Goal: Task Accomplishment & Management: Use online tool/utility

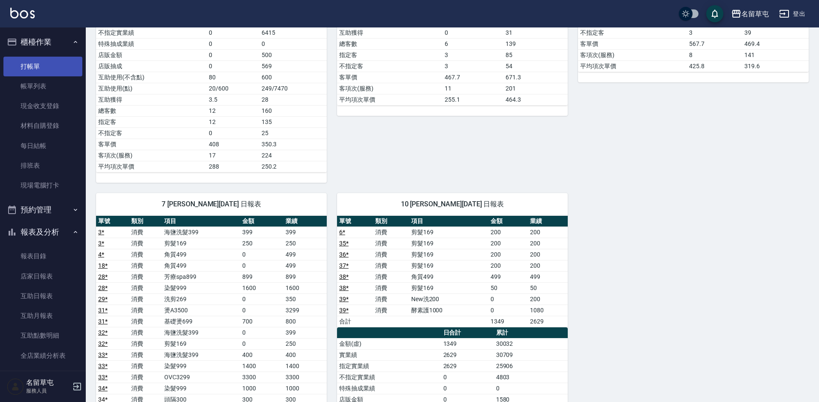
scroll to position [343, 0]
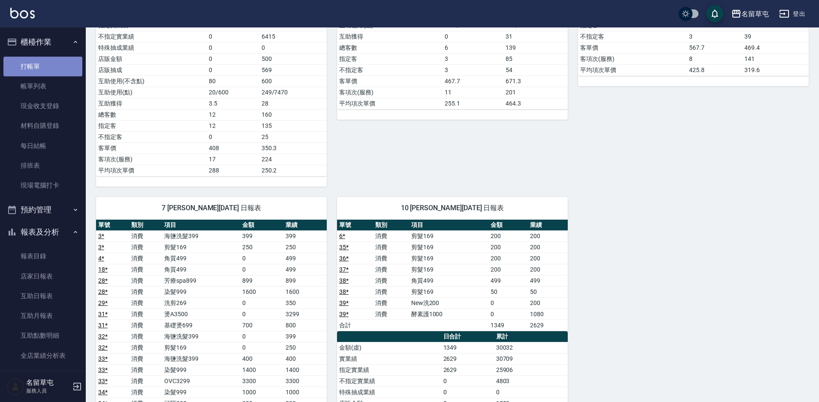
click at [42, 65] on link "打帳單" at bounding box center [42, 67] width 79 height 20
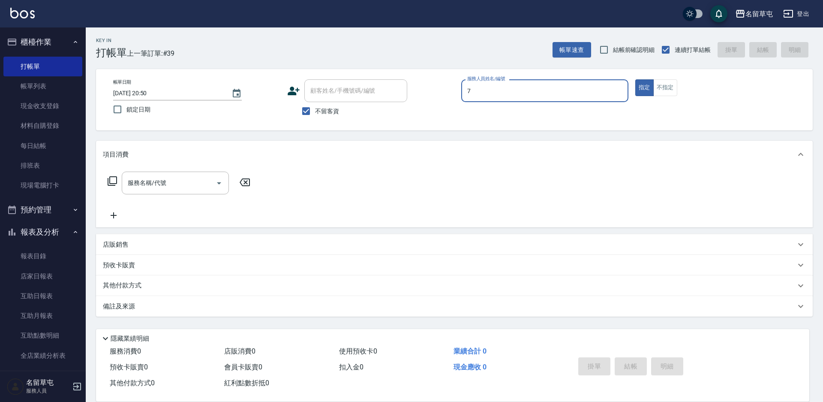
type input "林志青-7"
type button "true"
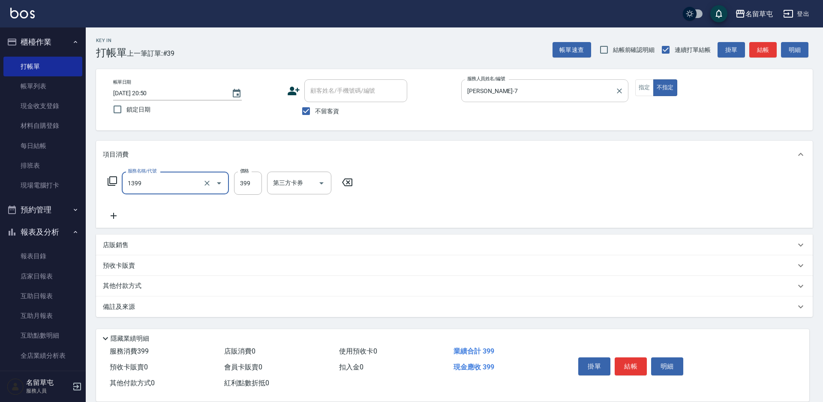
type input "海鹽洗髮399(1399)"
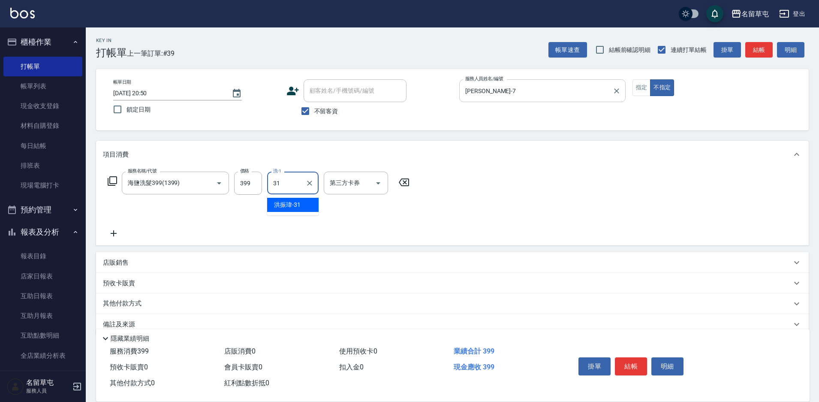
type input "洪振瑋-31"
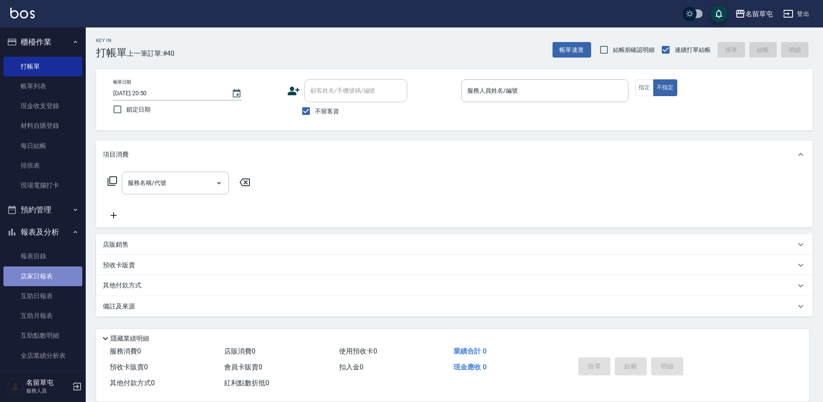
click at [42, 284] on link "店家日報表" at bounding box center [42, 276] width 79 height 20
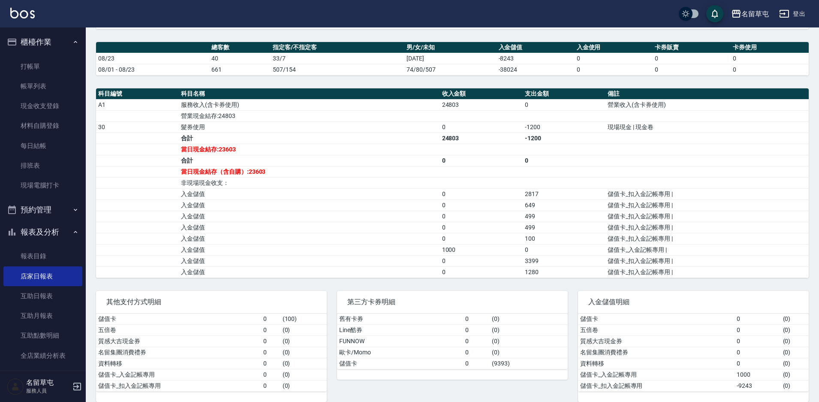
scroll to position [232, 0]
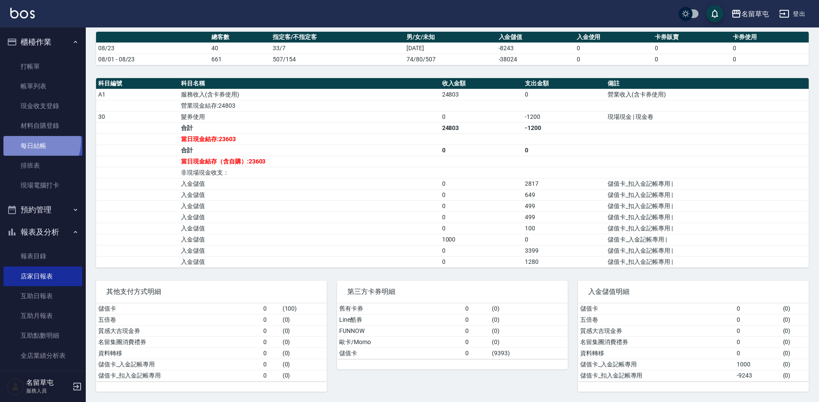
click at [32, 141] on link "每日結帳" at bounding box center [42, 146] width 79 height 20
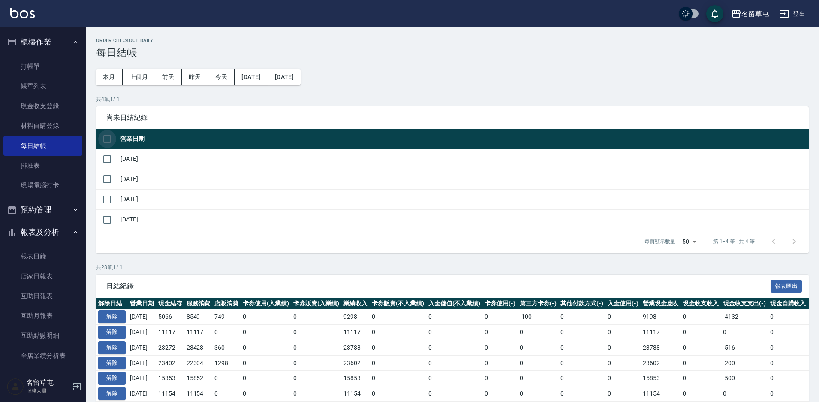
click at [111, 139] on input "checkbox" at bounding box center [107, 139] width 18 height 18
checkbox input "true"
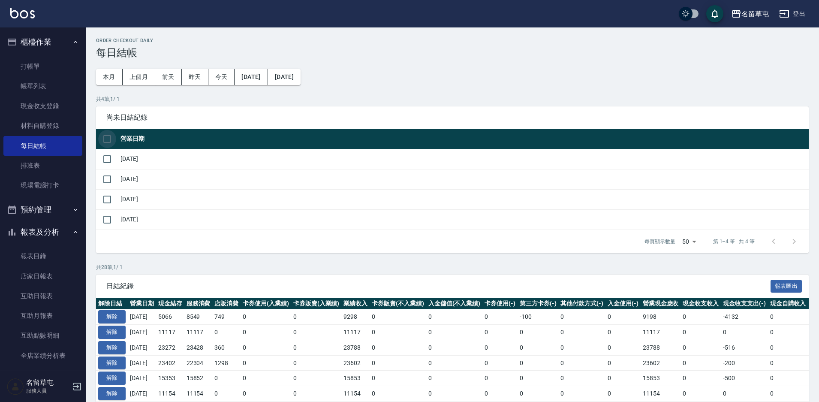
checkbox input "true"
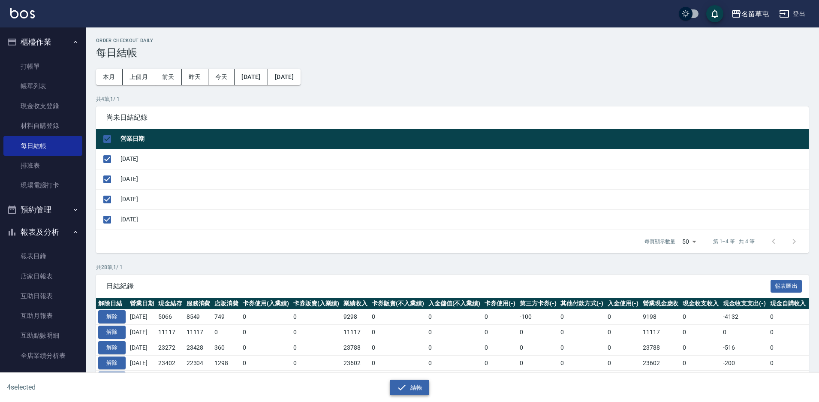
click at [425, 386] on button "結帳" at bounding box center [410, 387] width 40 height 16
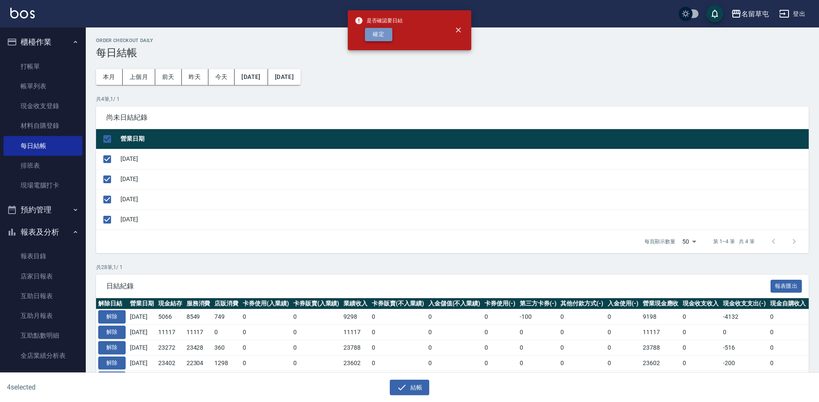
click at [371, 36] on button "確定" at bounding box center [378, 34] width 27 height 13
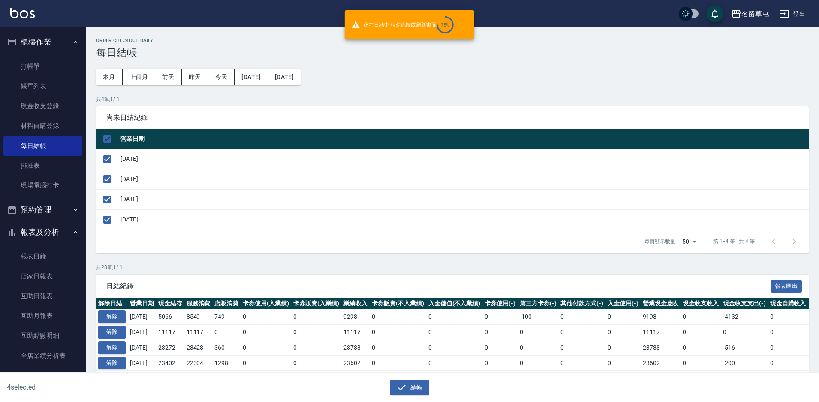
checkbox input "false"
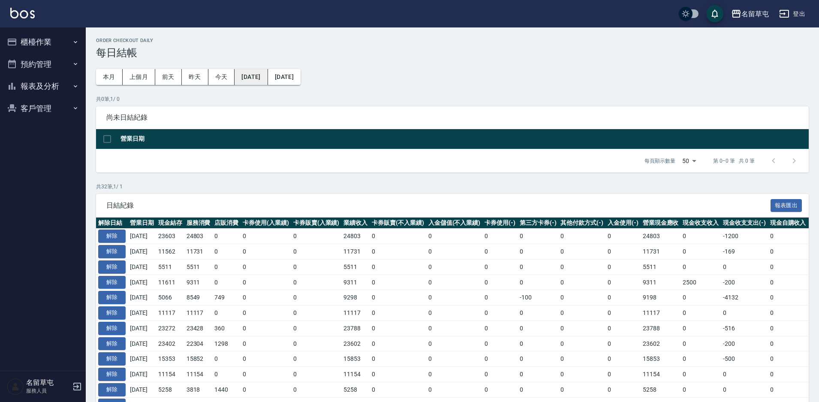
click at [264, 77] on button "[DATE]" at bounding box center [251, 77] width 33 height 16
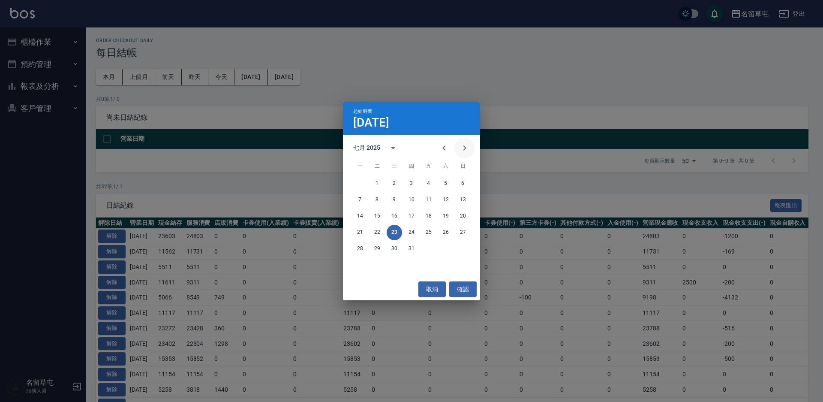
click at [463, 151] on icon "Next month" at bounding box center [465, 148] width 10 height 10
click at [462, 219] on button "17" at bounding box center [462, 215] width 15 height 15
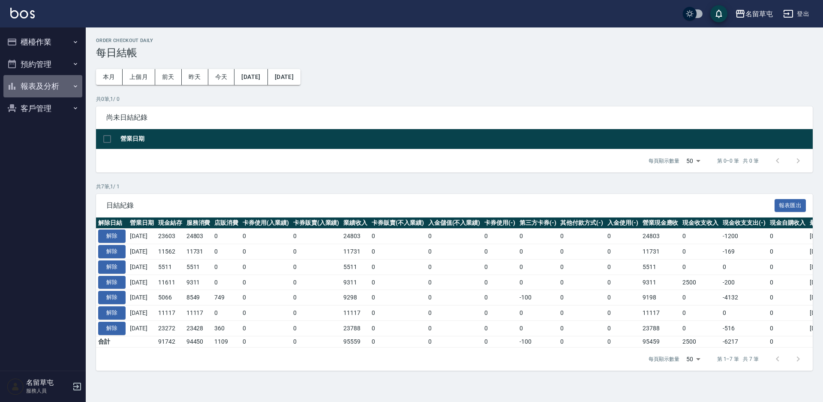
click at [33, 86] on button "報表及分析" at bounding box center [42, 86] width 79 height 22
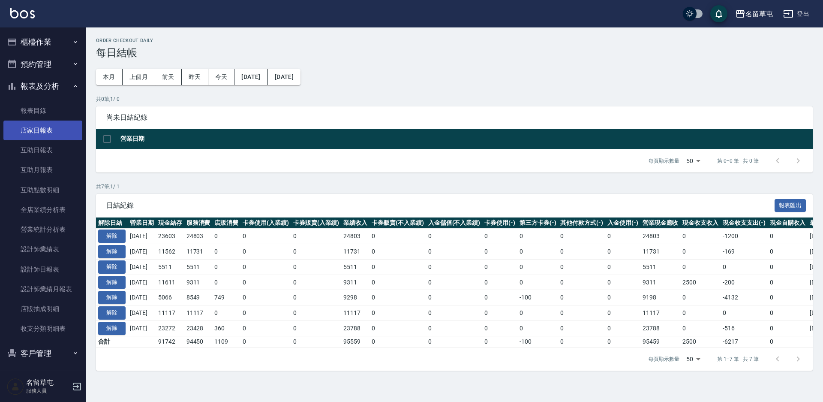
click at [52, 125] on link "店家日報表" at bounding box center [42, 130] width 79 height 20
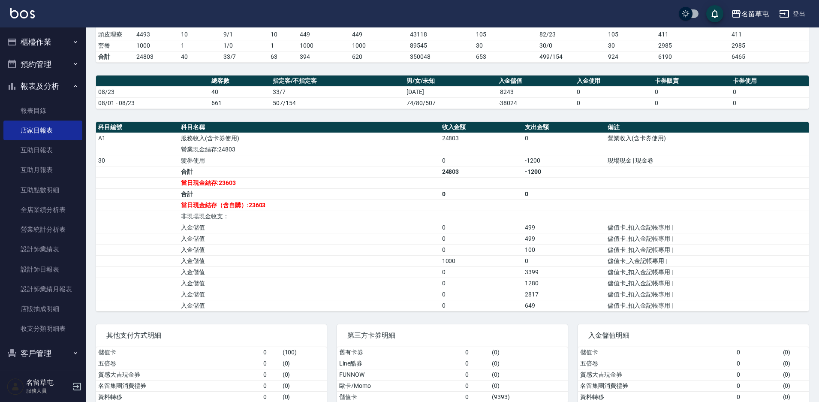
scroll to position [146, 0]
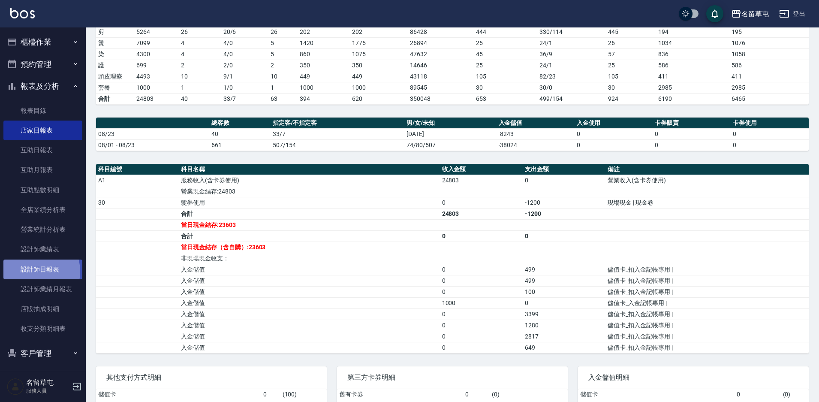
click at [31, 271] on link "設計師日報表" at bounding box center [42, 269] width 79 height 20
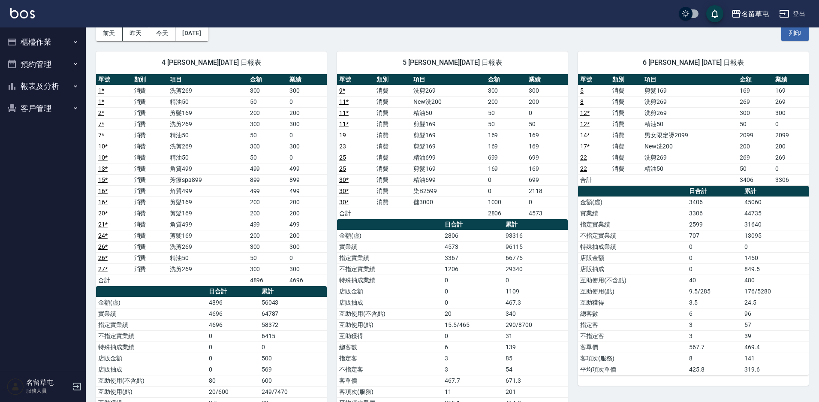
scroll to position [43, 0]
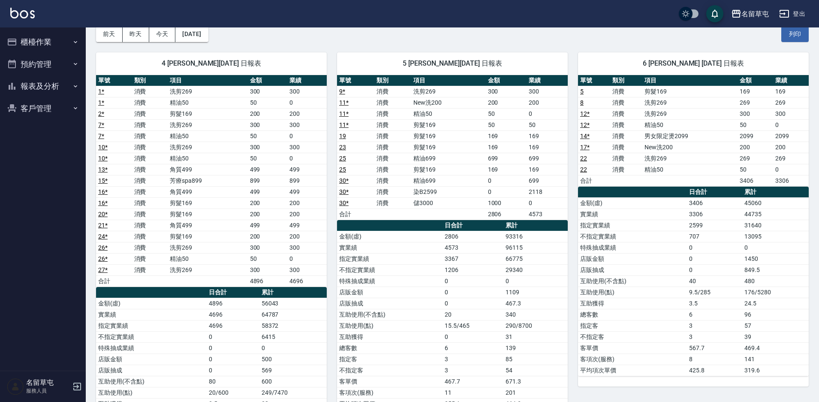
click at [49, 87] on button "報表及分析" at bounding box center [42, 86] width 79 height 22
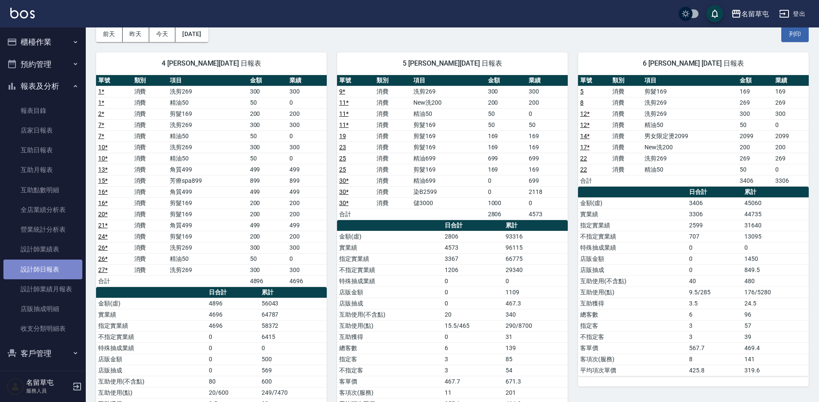
click at [50, 271] on link "設計師日報表" at bounding box center [42, 269] width 79 height 20
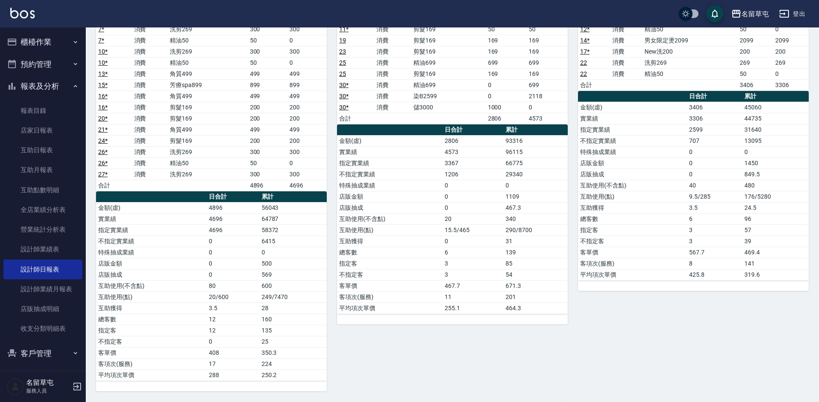
scroll to position [86, 0]
